Goal: Task Accomplishment & Management: Complete application form

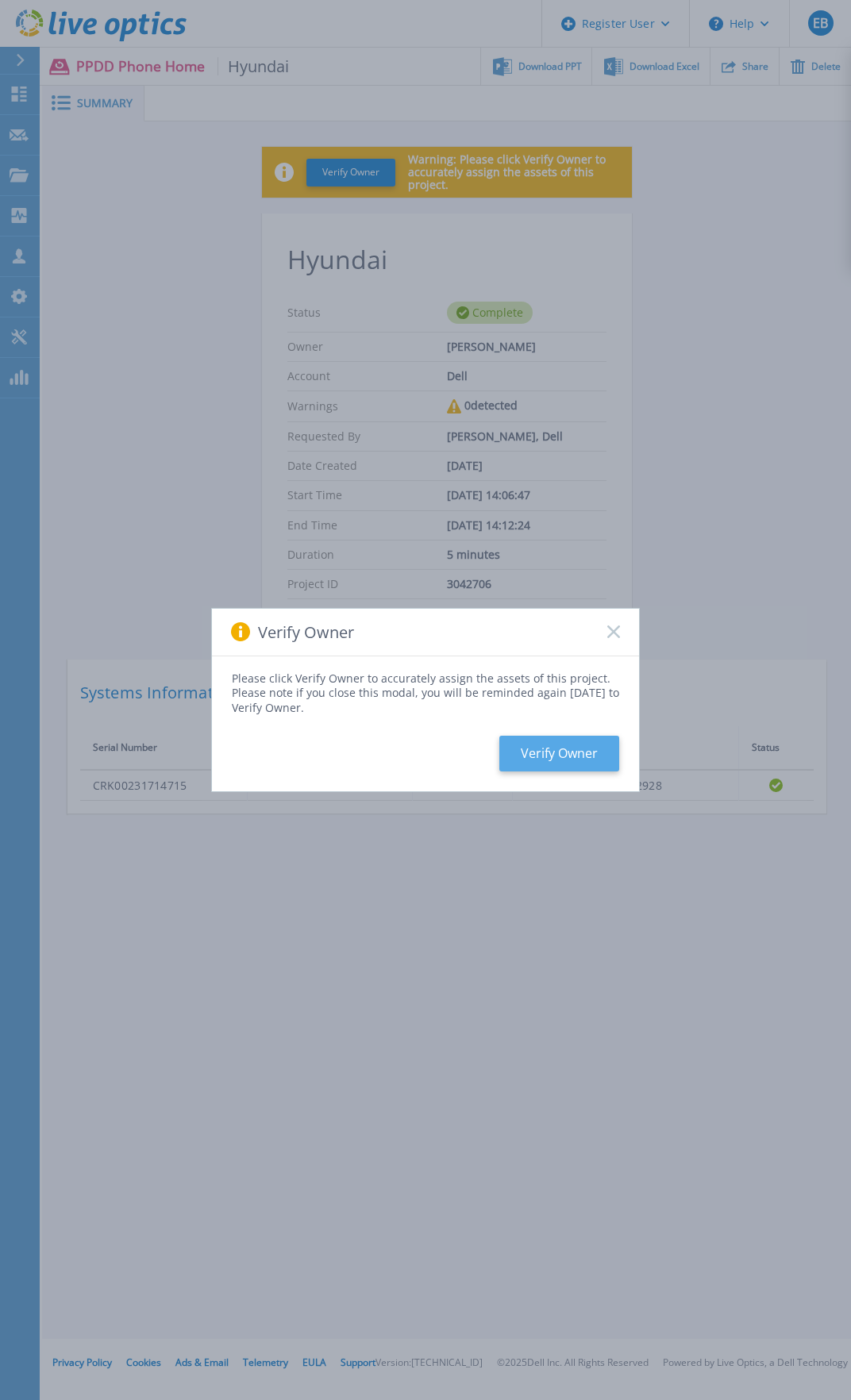
click at [550, 748] on button "Verify Owner" at bounding box center [559, 754] width 120 height 36
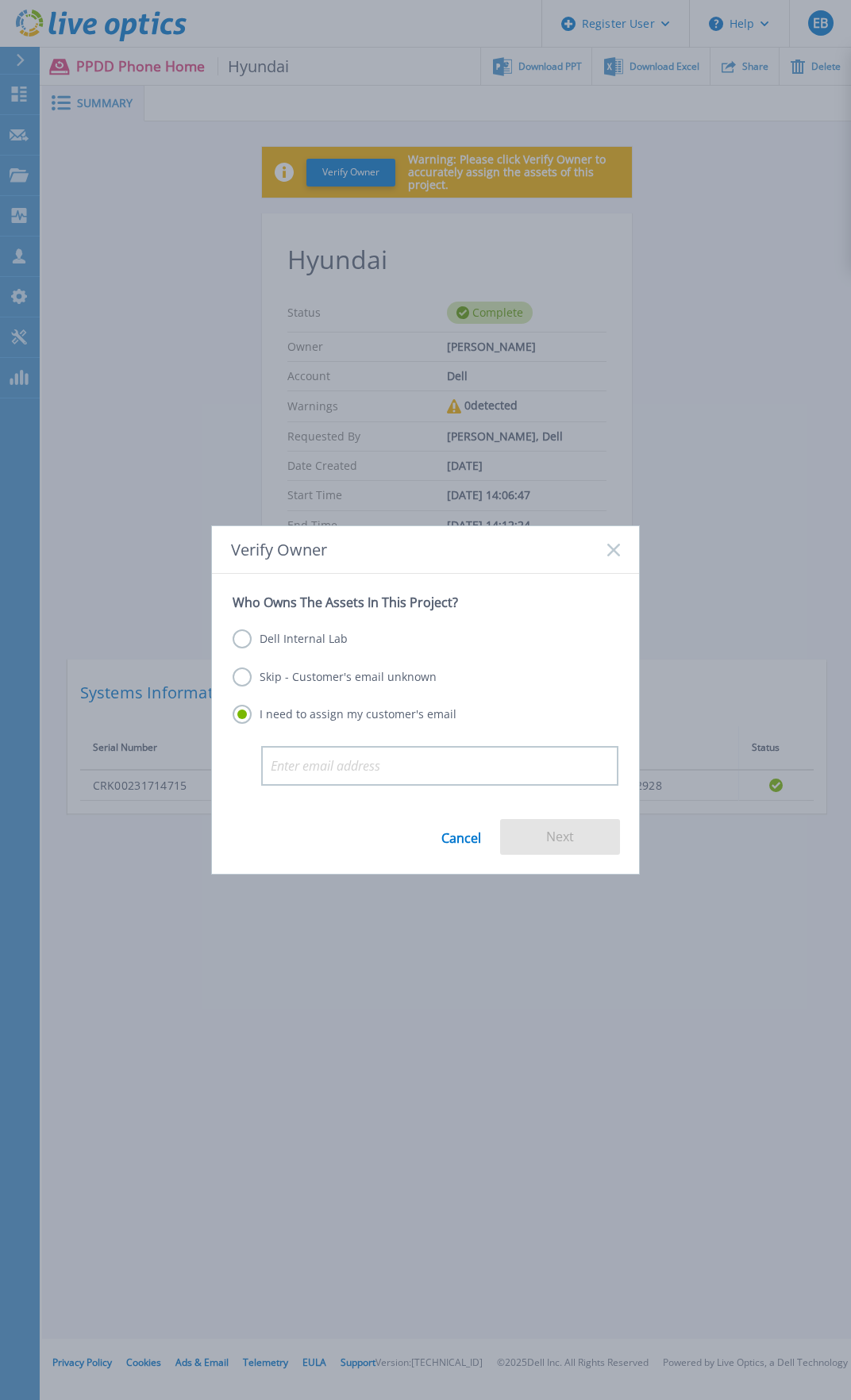
click at [321, 680] on label "Skip - Customer's email unknown" at bounding box center [334, 677] width 204 height 19
click at [0, 0] on input "Skip - Customer's email unknown" at bounding box center [0, 0] width 0 height 0
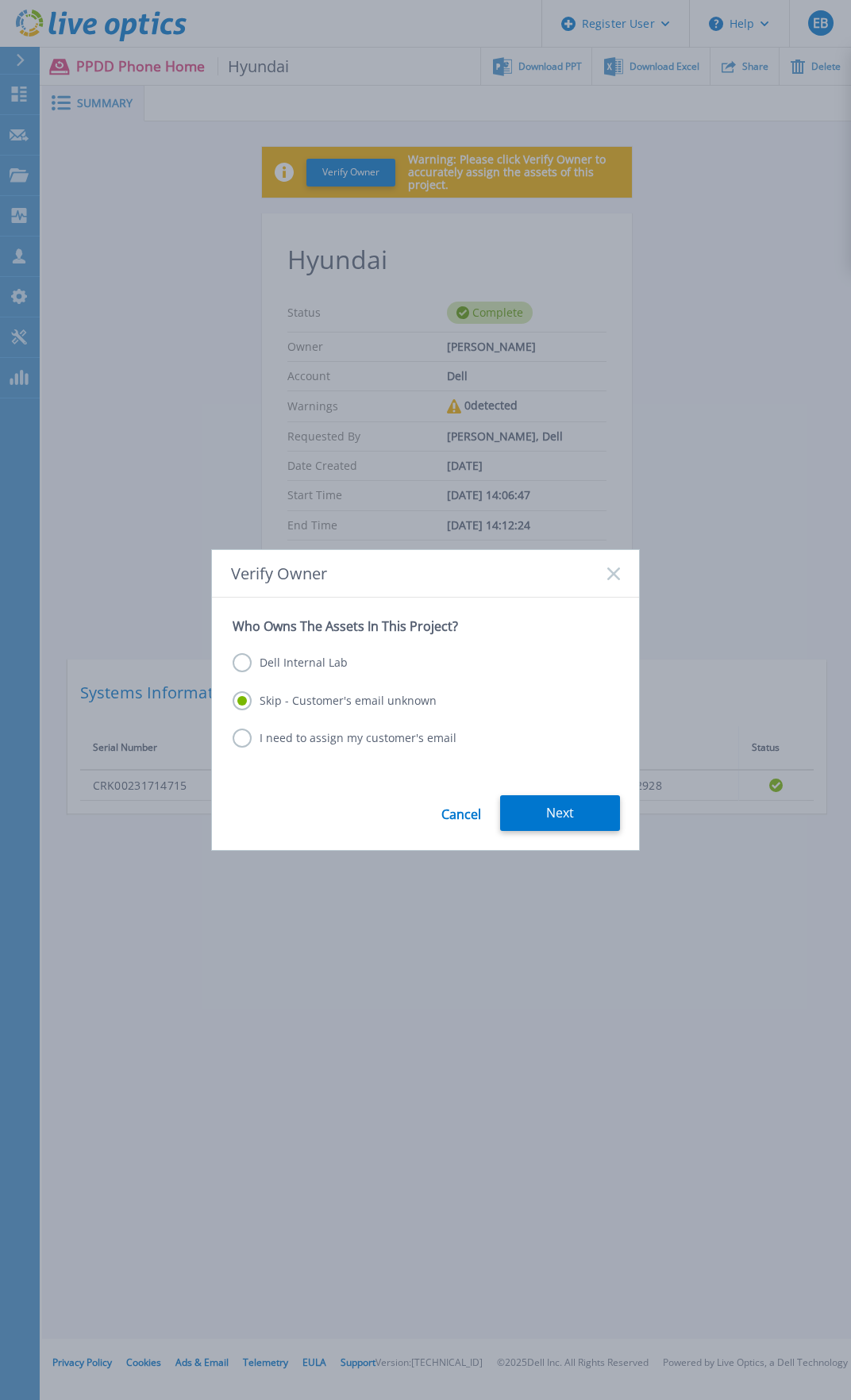
click at [303, 661] on label "Dell Internal Lab" at bounding box center [290, 663] width 115 height 19
click at [0, 0] on input "Dell Internal Lab" at bounding box center [0, 0] width 0 height 0
click at [304, 703] on label "Skip - Customer's email unknown" at bounding box center [334, 701] width 204 height 19
click at [0, 0] on input "Skip - Customer's email unknown" at bounding box center [0, 0] width 0 height 0
click at [305, 737] on label "I need to assign my customer's email" at bounding box center [344, 738] width 223 height 19
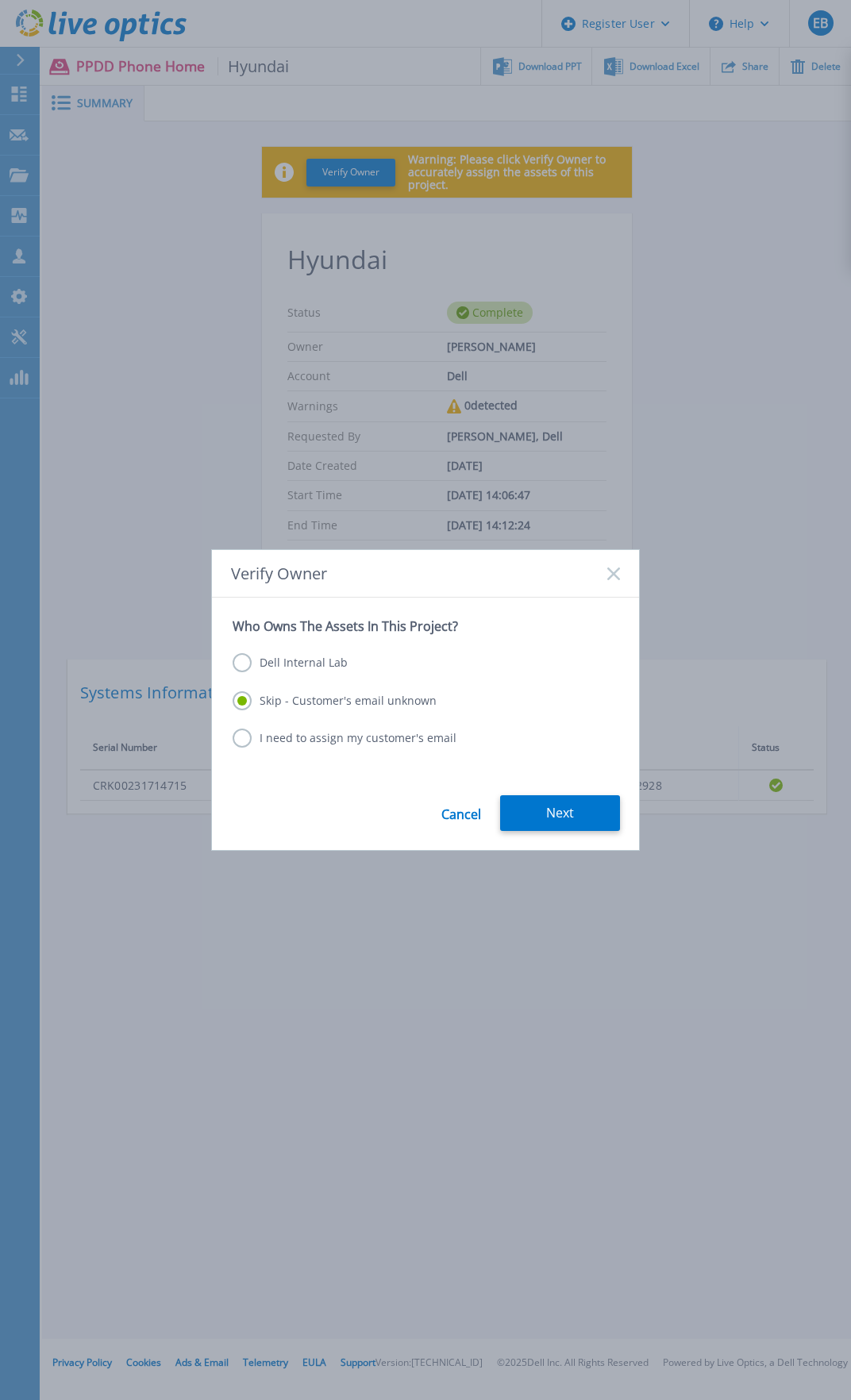
click at [0, 0] on input "I need to assign my customer's email" at bounding box center [0, 0] width 0 height 0
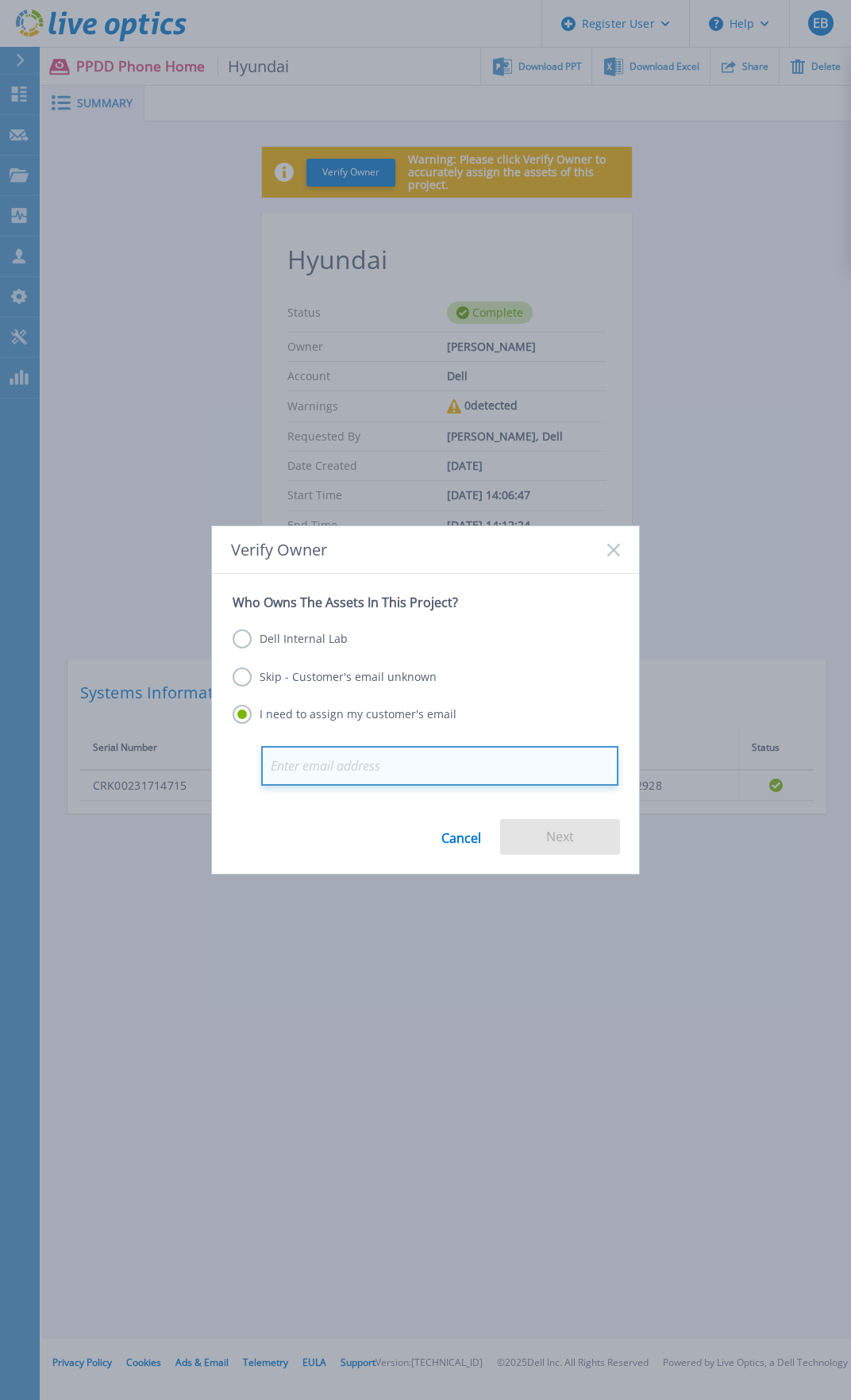
click at [362, 770] on input "email" at bounding box center [439, 765] width 357 height 40
paste input "[EMAIL_ADDRESS][DOMAIN_NAME]"
type input "[EMAIL_ADDRESS][DOMAIN_NAME]"
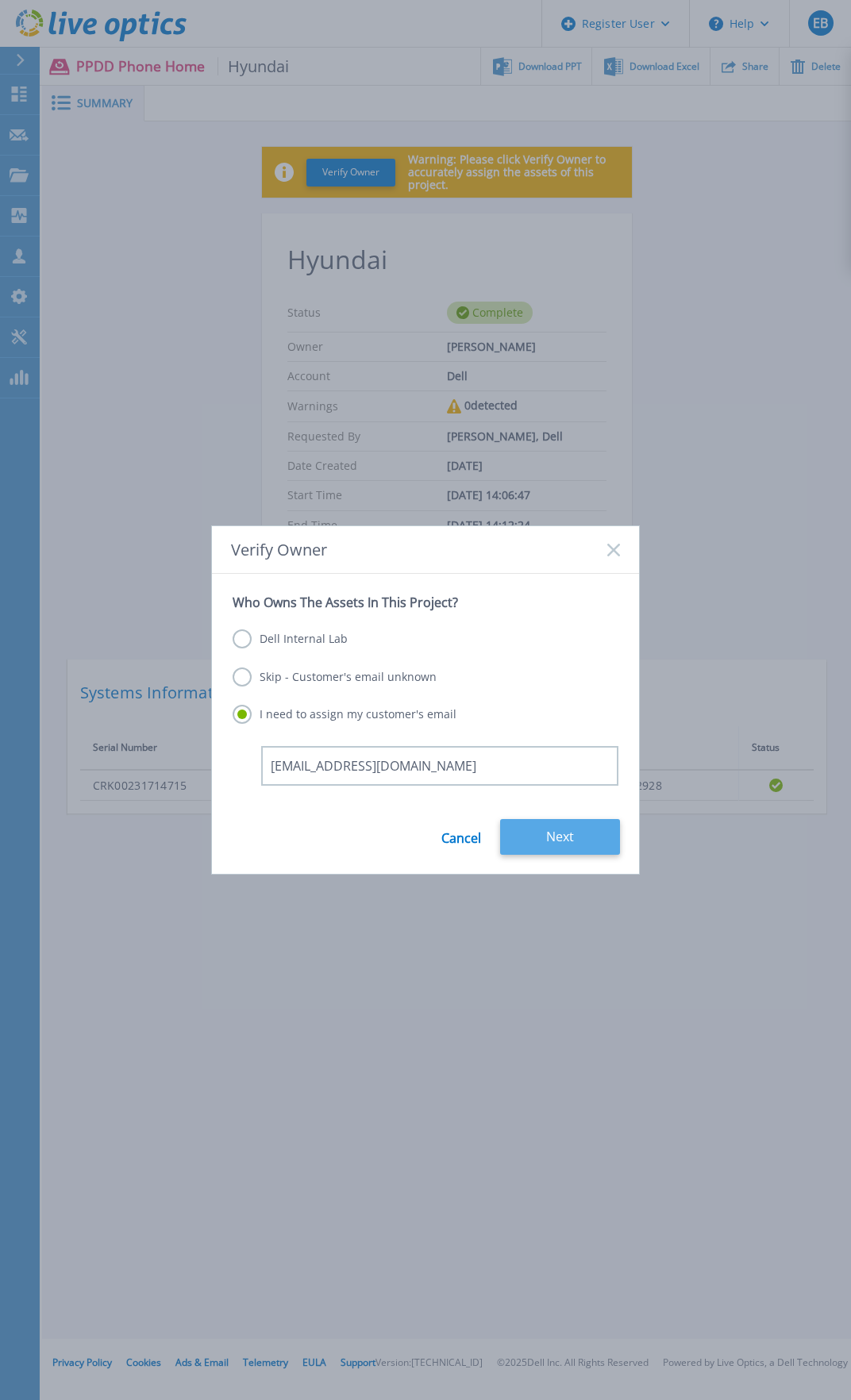
click at [595, 843] on button "Next" at bounding box center [560, 836] width 120 height 36
